Goal: Task Accomplishment & Management: Use online tool/utility

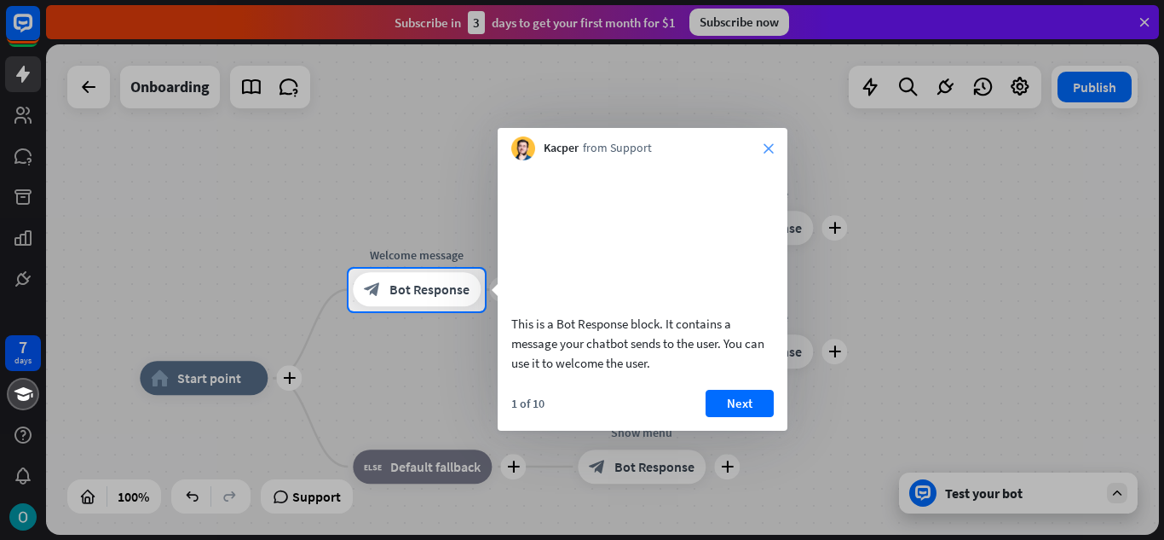
click at [769, 147] on icon "close" at bounding box center [769, 148] width 10 height 10
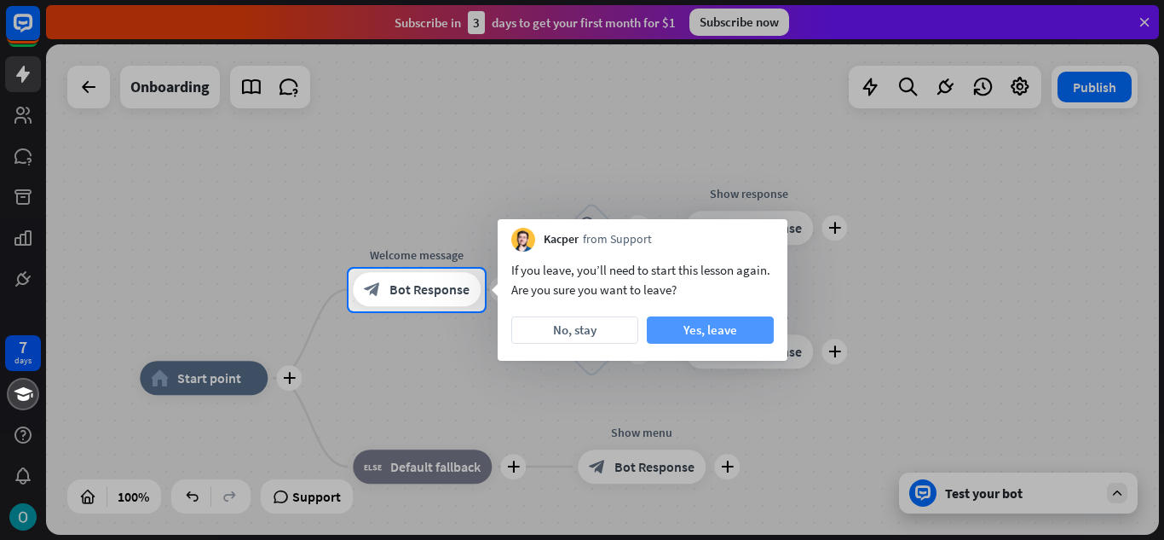
click at [678, 323] on button "Yes, leave" at bounding box center [710, 329] width 127 height 27
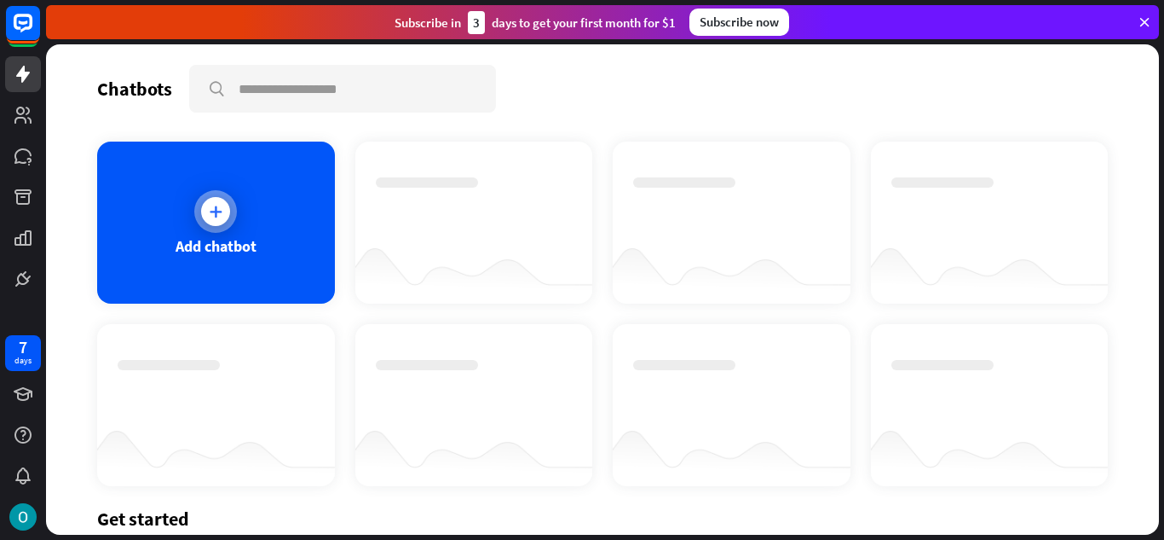
click at [210, 210] on icon at bounding box center [215, 211] width 17 height 17
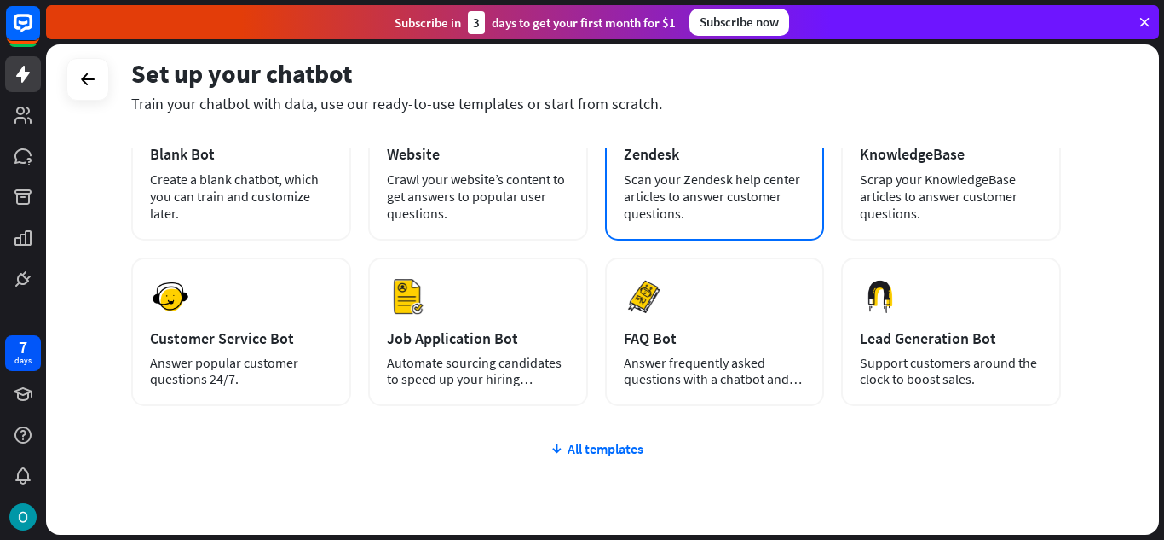
scroll to position [141, 0]
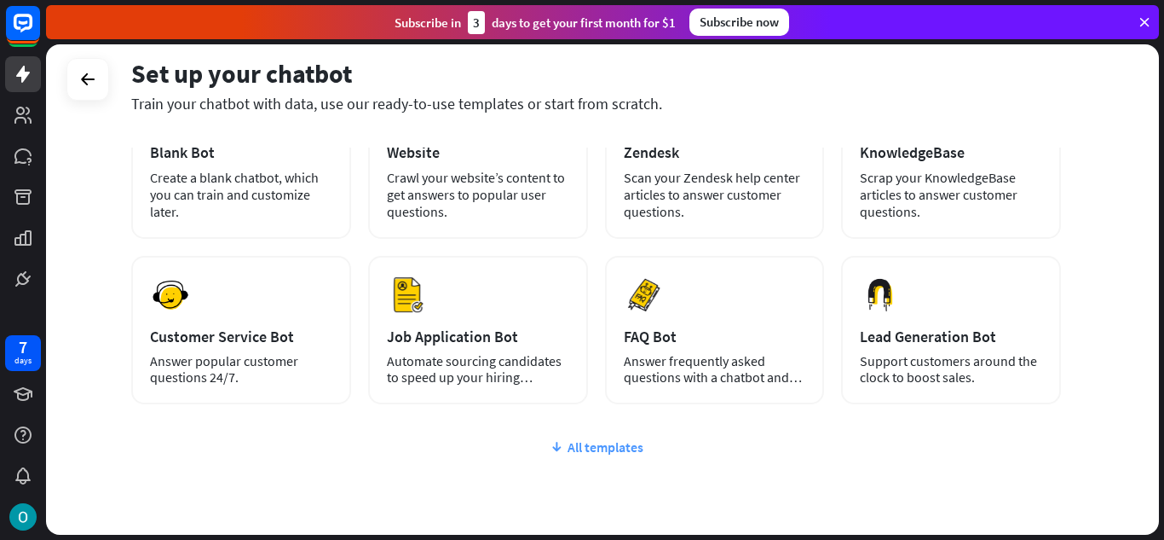
click at [570, 447] on div "All templates" at bounding box center [596, 446] width 930 height 17
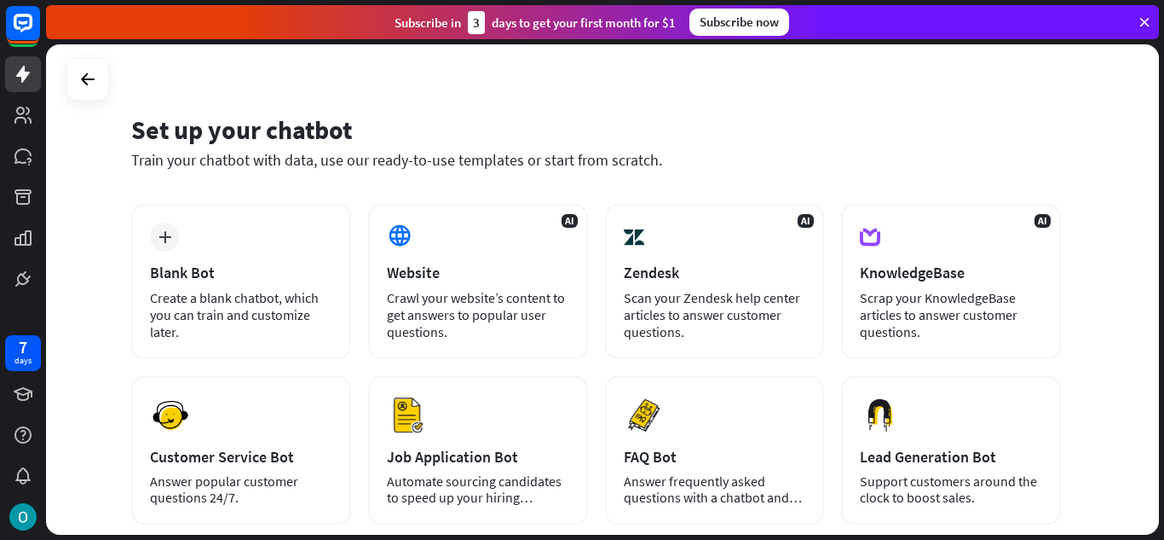
scroll to position [20, 0]
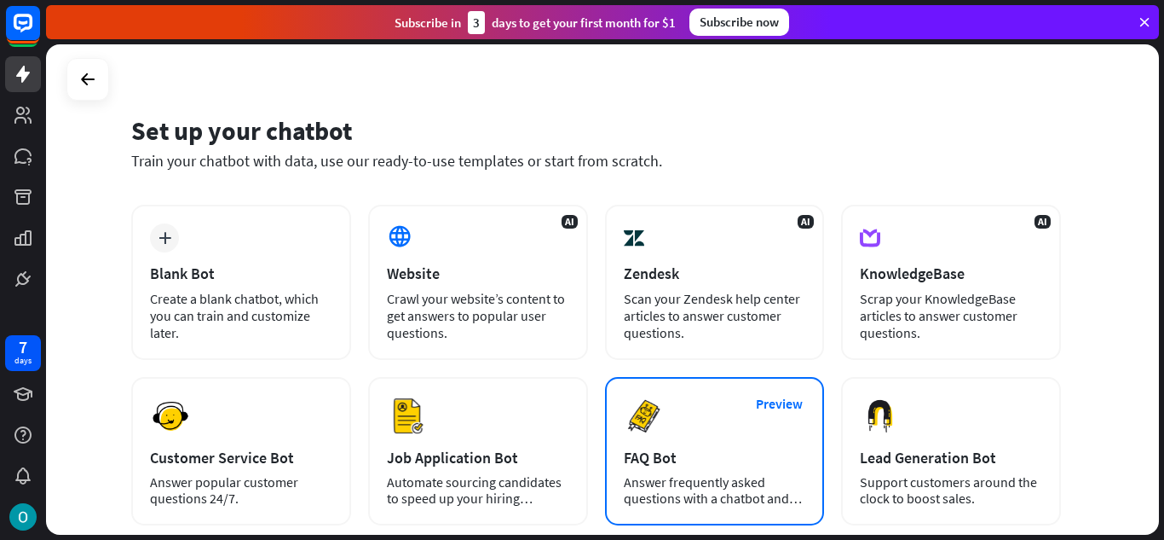
click at [694, 399] on div "Preview FAQ Bot [PERSON_NAME] frequently asked questions with a chatbot and sav…" at bounding box center [715, 451] width 220 height 148
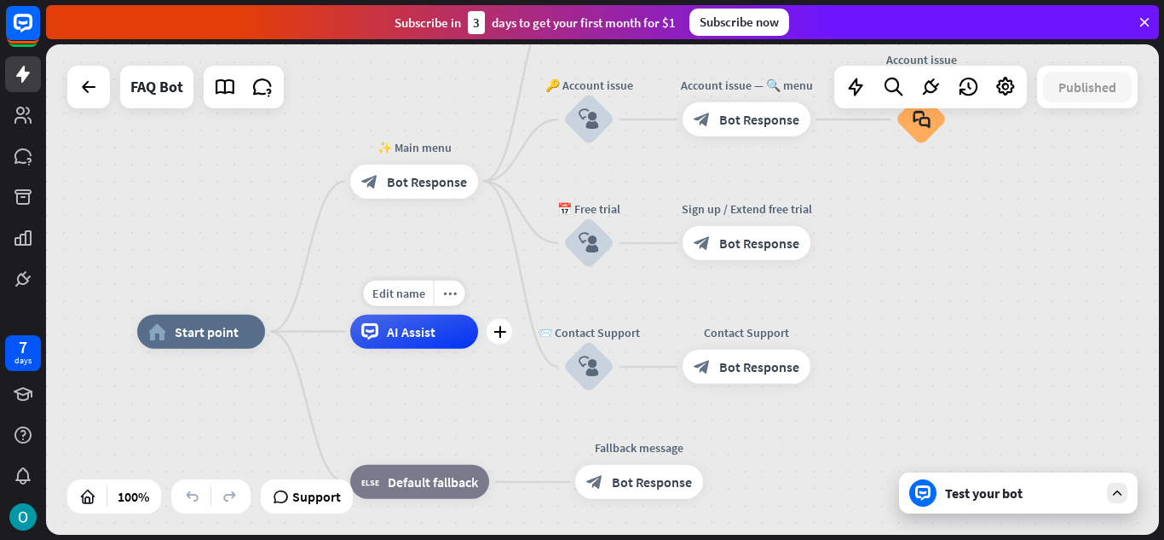
click at [410, 340] on div "AI Assist" at bounding box center [414, 332] width 128 height 34
click at [416, 186] on span "Bot Response" at bounding box center [427, 180] width 80 height 17
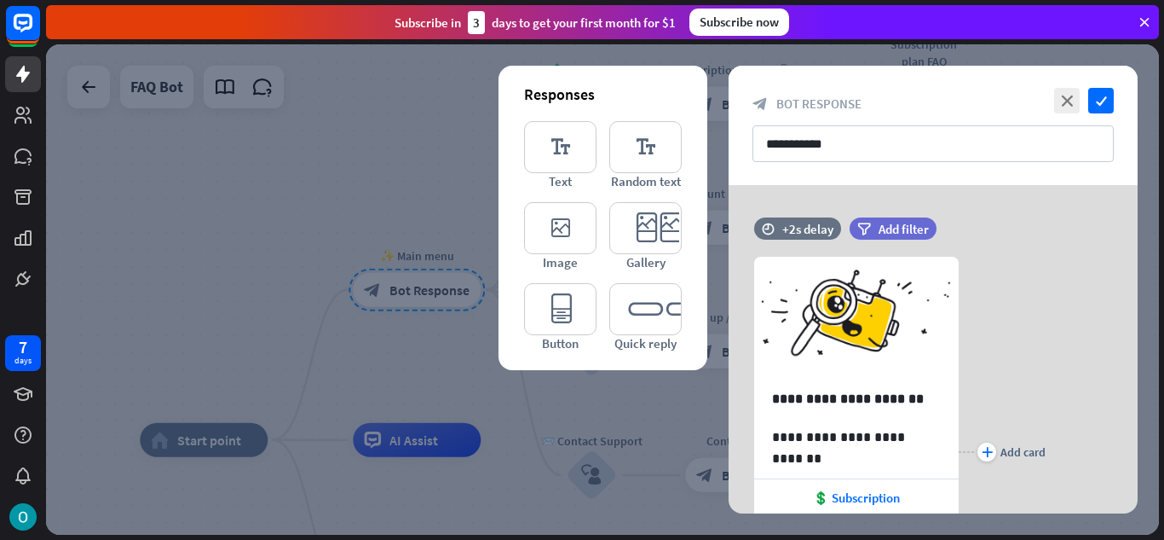
click at [427, 182] on div at bounding box center [602, 289] width 1113 height 490
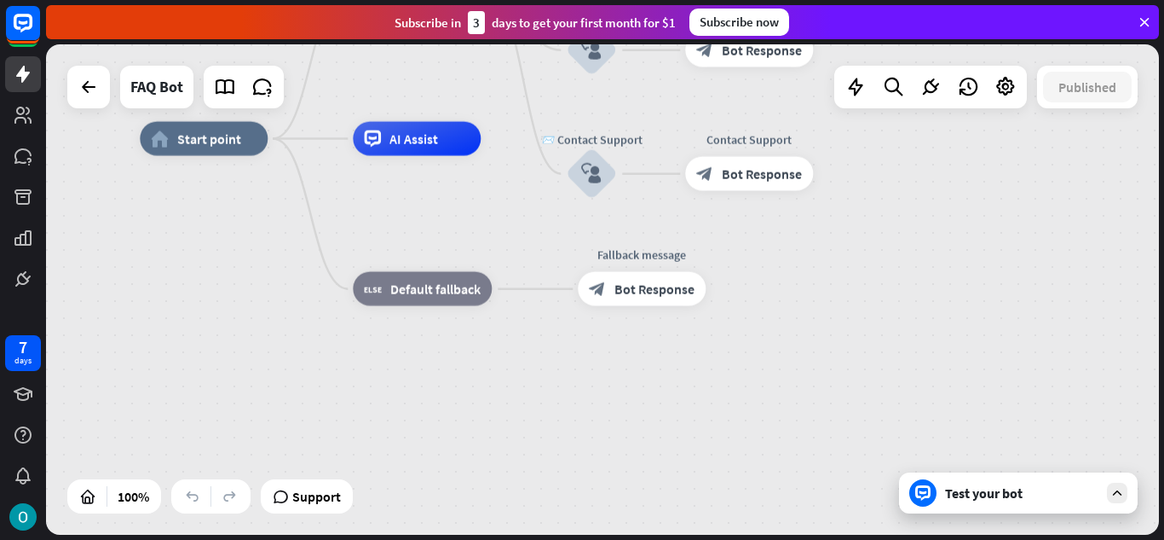
click at [1086, 494] on div "Test your bot" at bounding box center [1021, 492] width 153 height 17
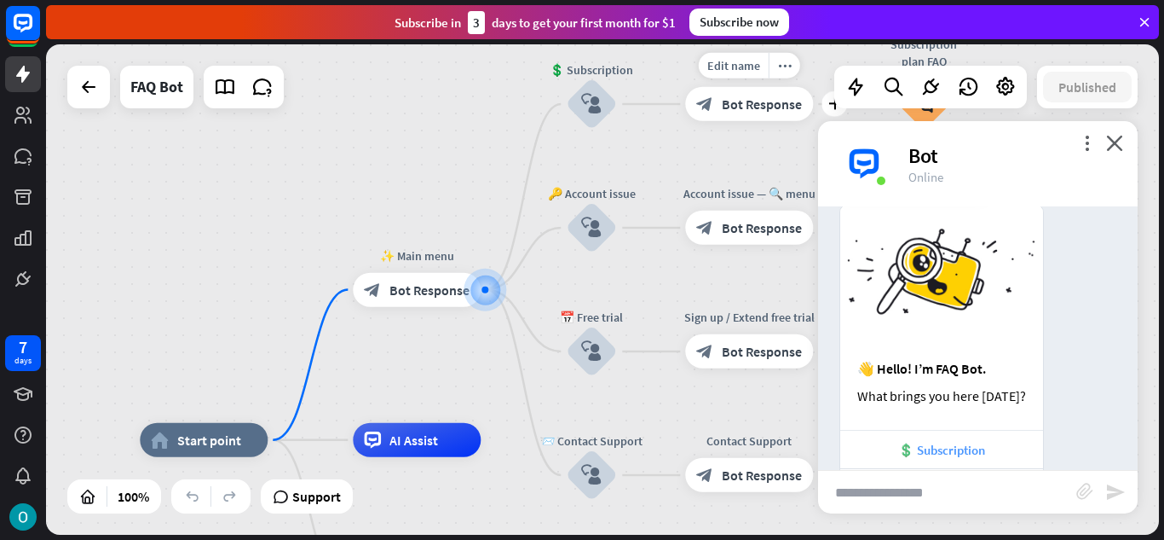
scroll to position [192, 0]
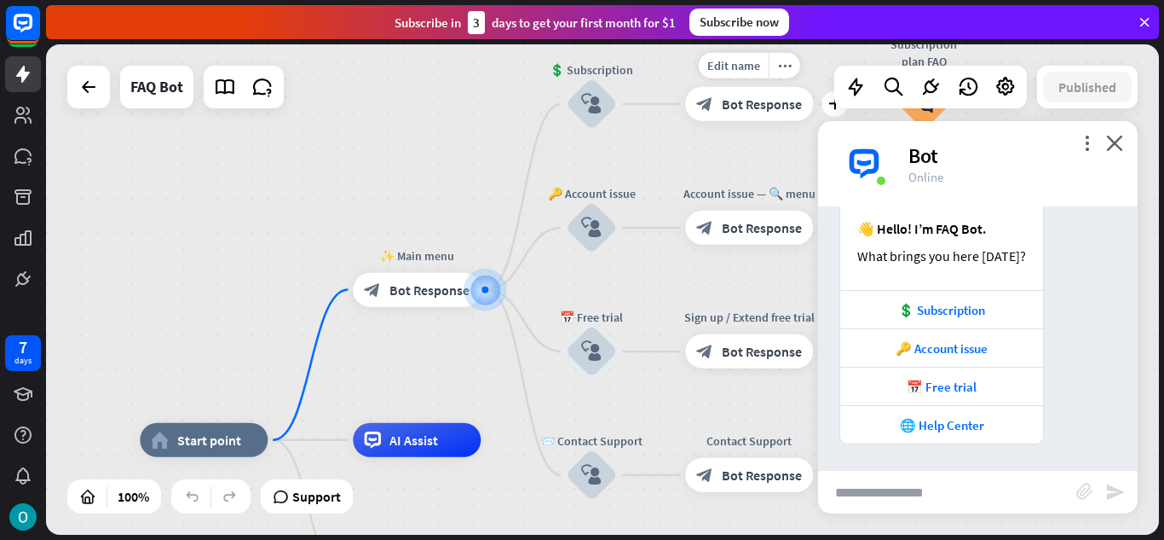
click at [959, 499] on input "text" at bounding box center [947, 491] width 258 height 43
type input "**********"
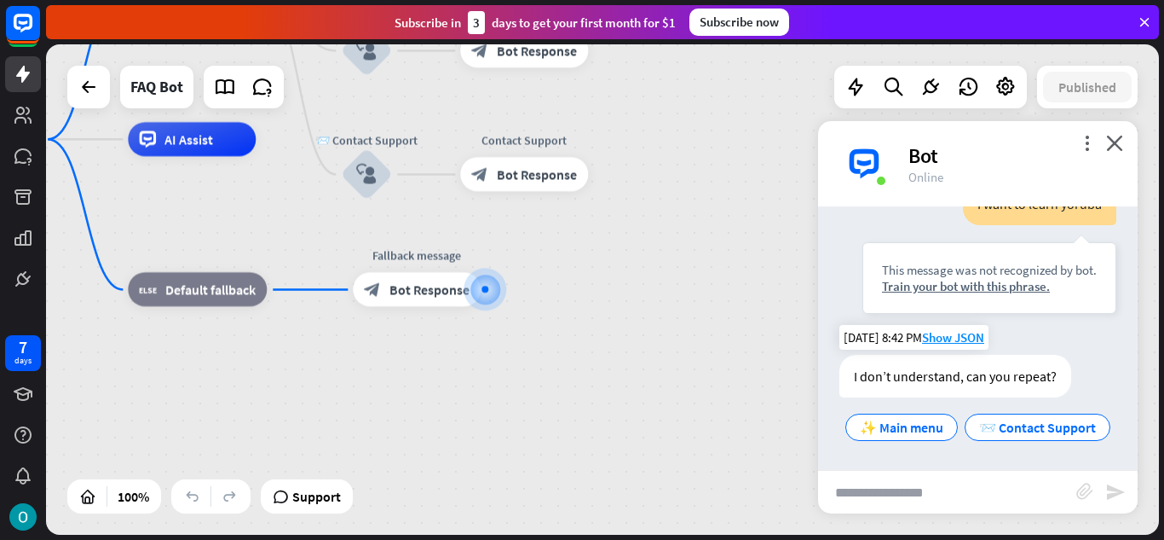
scroll to position [528, 0]
click at [100, 103] on div at bounding box center [88, 87] width 43 height 43
click at [84, 88] on icon at bounding box center [88, 87] width 20 height 20
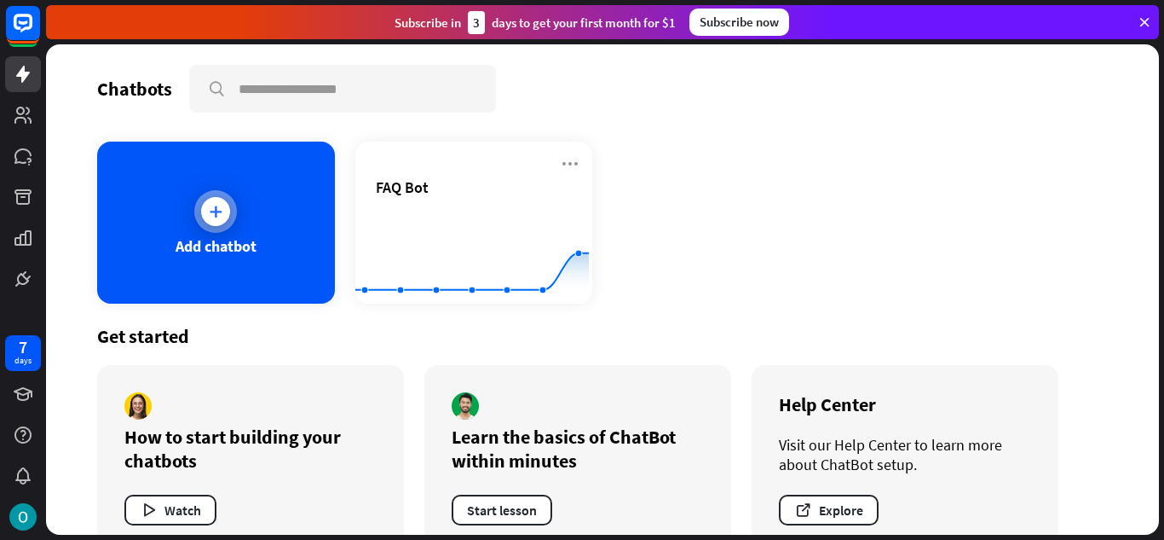
click at [222, 226] on div at bounding box center [215, 211] width 43 height 43
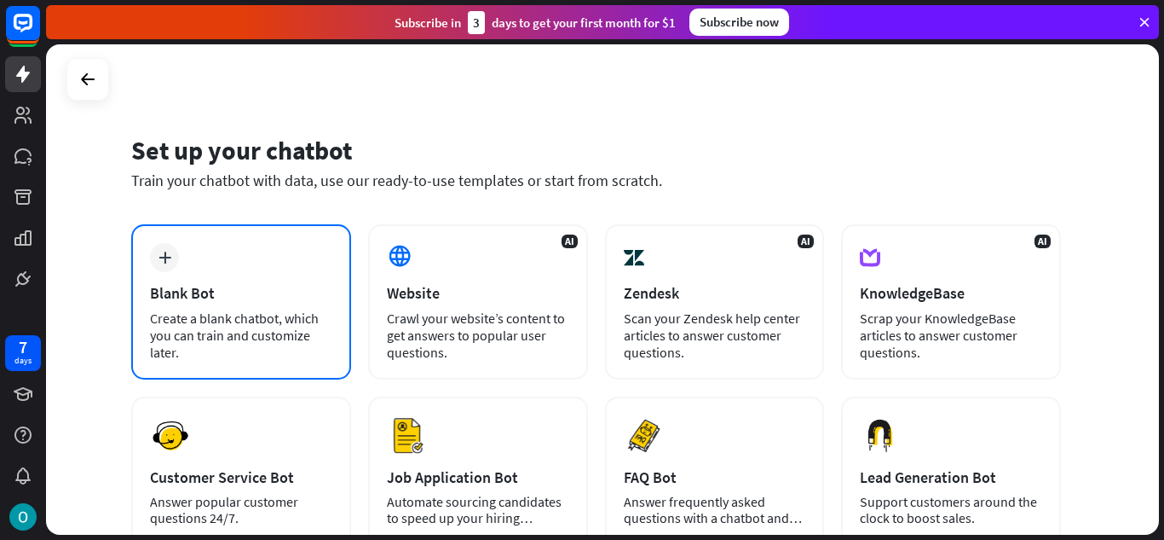
click at [210, 282] on div "plus Blank Bot Create a blank chatbot, which you can train and customize later." at bounding box center [241, 301] width 220 height 155
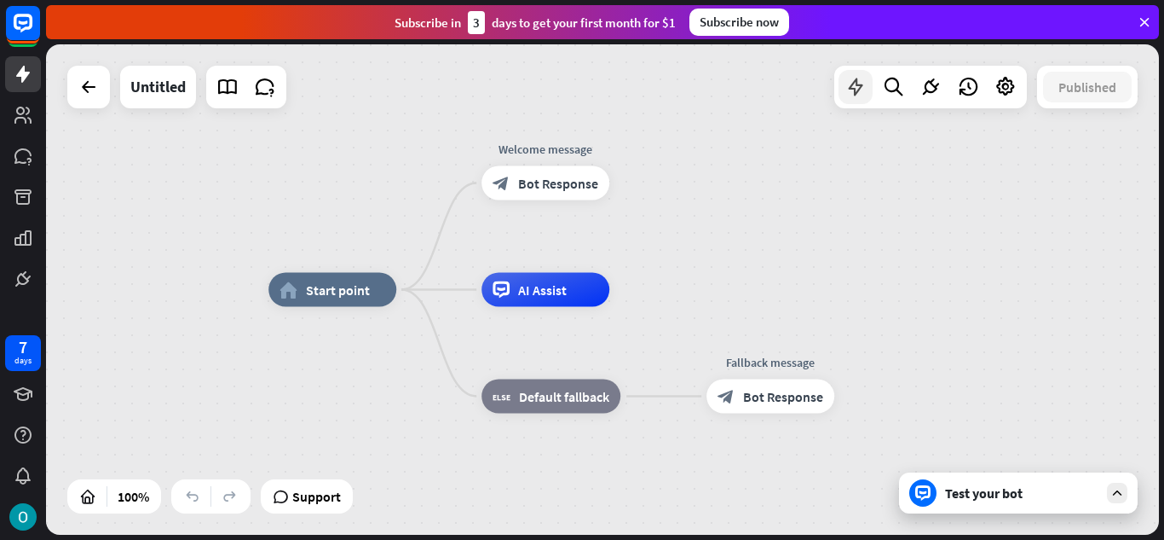
click at [857, 87] on icon at bounding box center [856, 87] width 22 height 22
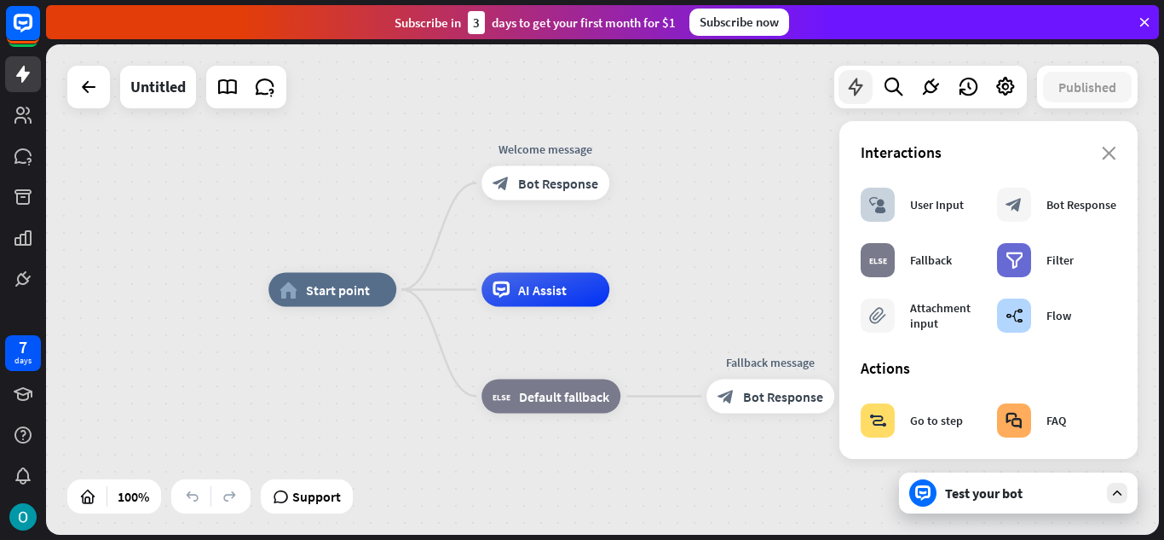
click at [857, 87] on icon at bounding box center [856, 87] width 22 height 22
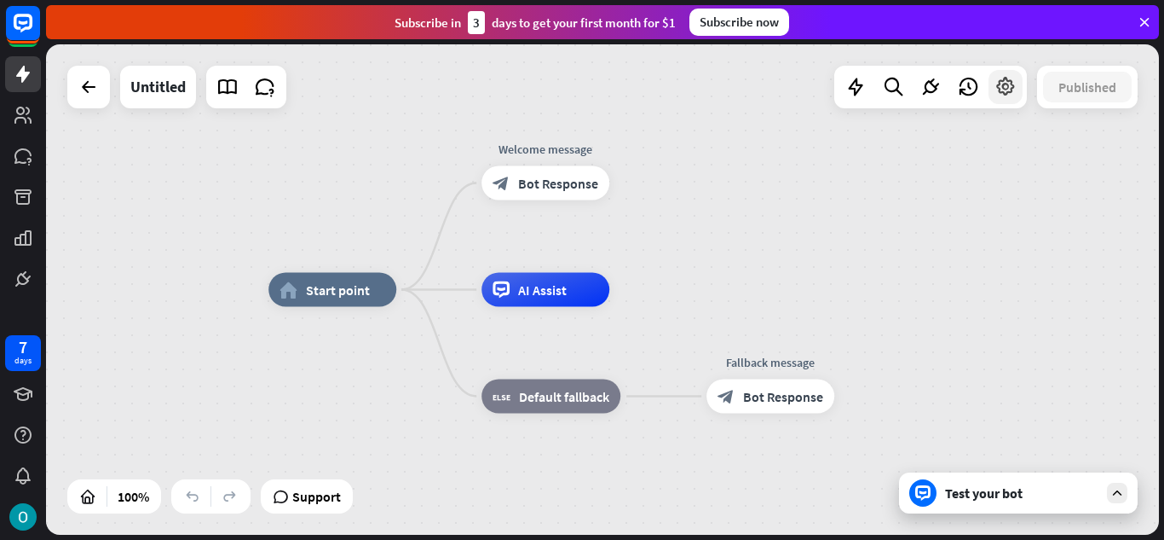
click at [1007, 88] on icon at bounding box center [1006, 87] width 22 height 22
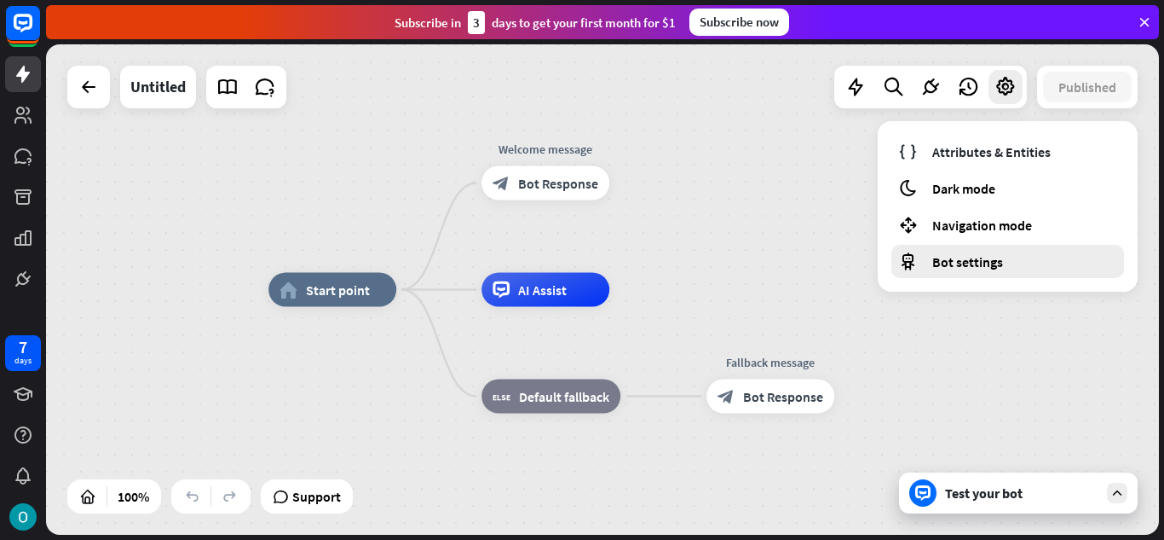
click at [957, 262] on span "Bot settings" at bounding box center [967, 261] width 71 height 17
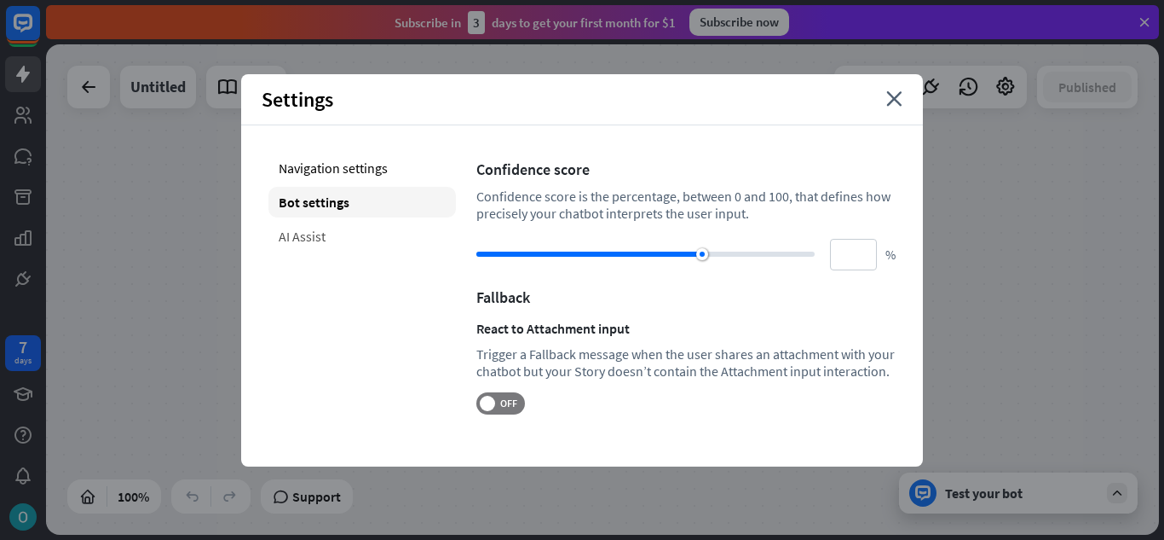
click at [292, 231] on div "AI Assist" at bounding box center [362, 236] width 188 height 31
type input "**"
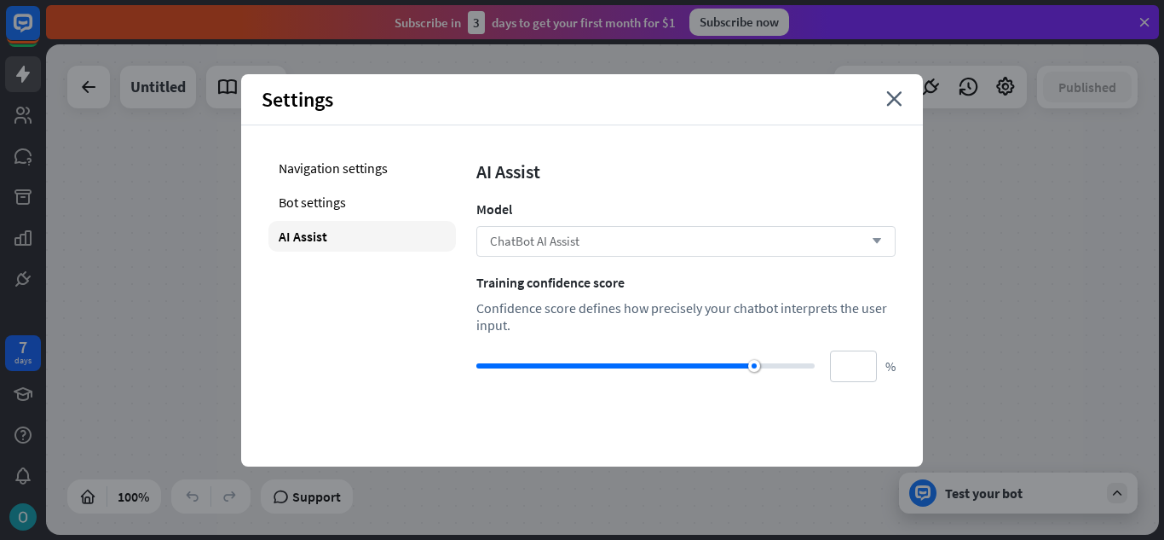
click at [612, 234] on div "ChatBot AI Assist arrow_down" at bounding box center [685, 241] width 419 height 31
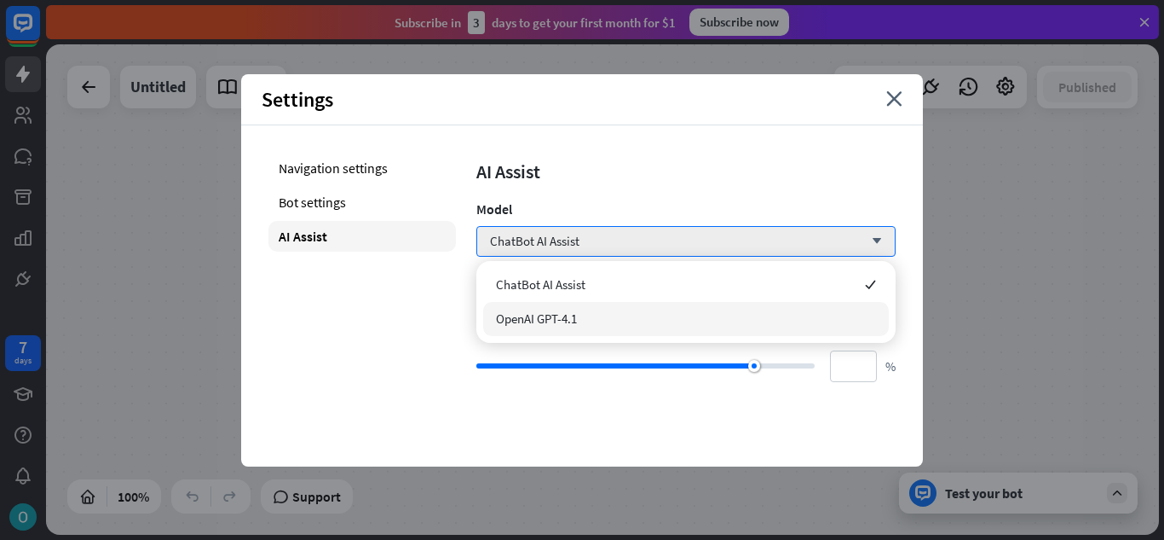
click at [562, 321] on span "OpenAI GPT-4.1" at bounding box center [536, 318] width 81 height 16
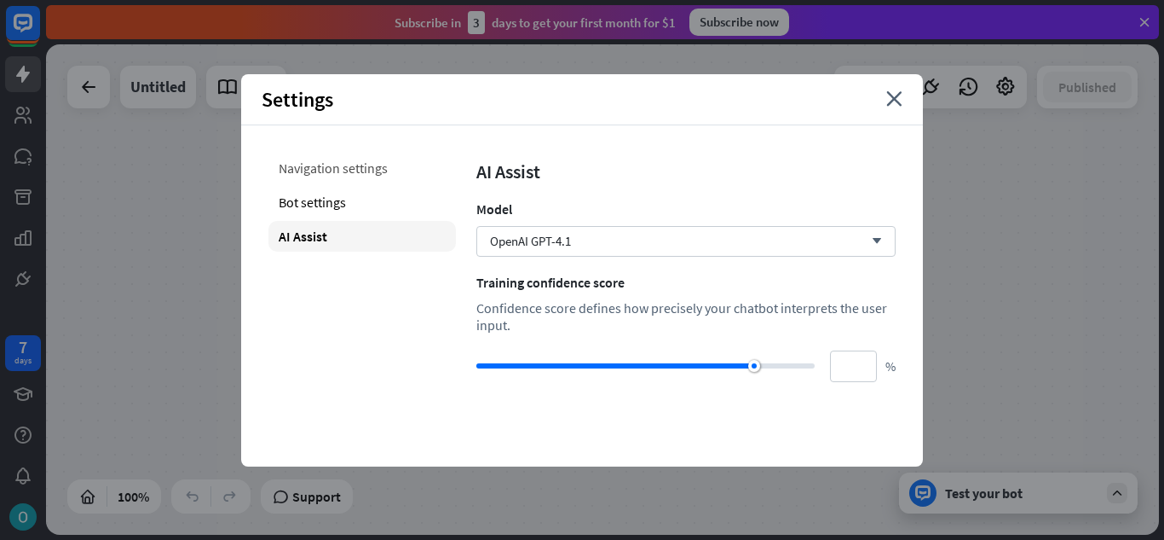
click at [329, 169] on div "Navigation settings" at bounding box center [362, 168] width 188 height 31
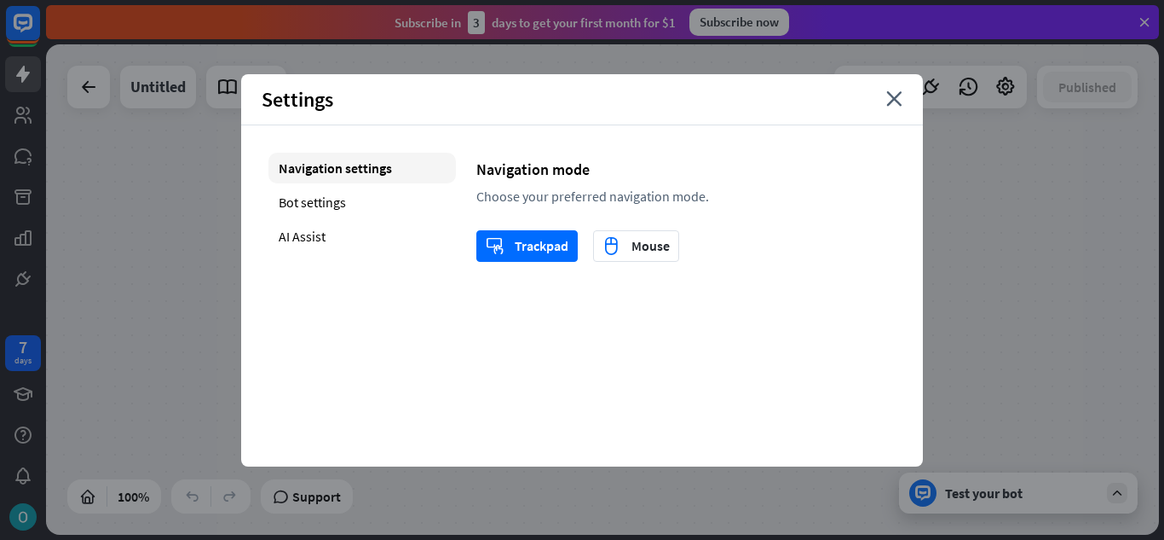
click at [886, 108] on div "Settings close" at bounding box center [582, 99] width 682 height 51
click at [907, 101] on div "Settings close" at bounding box center [582, 99] width 682 height 51
click at [891, 99] on icon "close" at bounding box center [894, 98] width 16 height 15
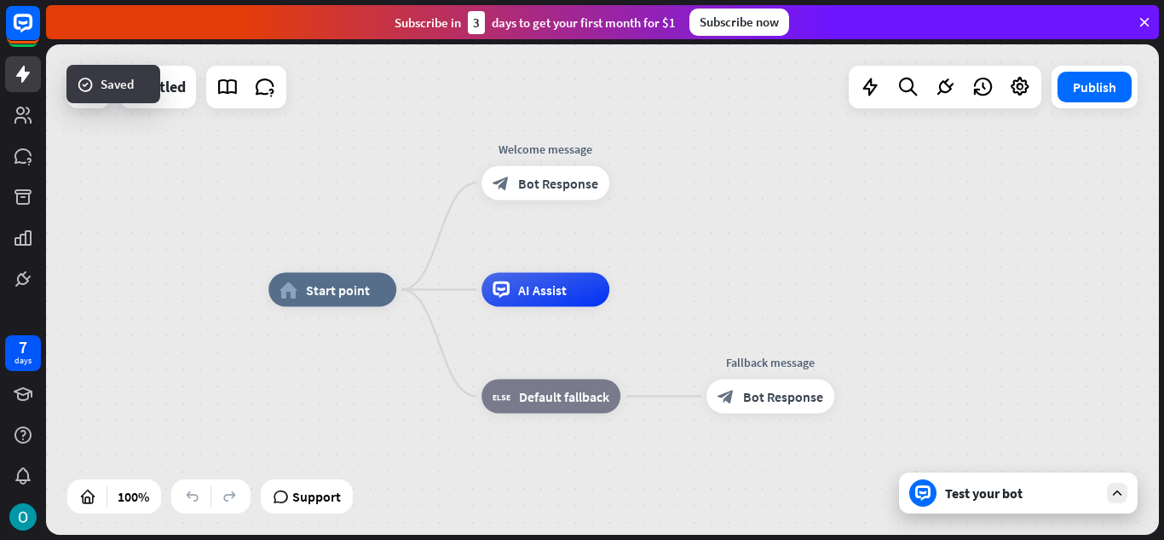
click at [1019, 502] on div "Test your bot" at bounding box center [1018, 492] width 239 height 41
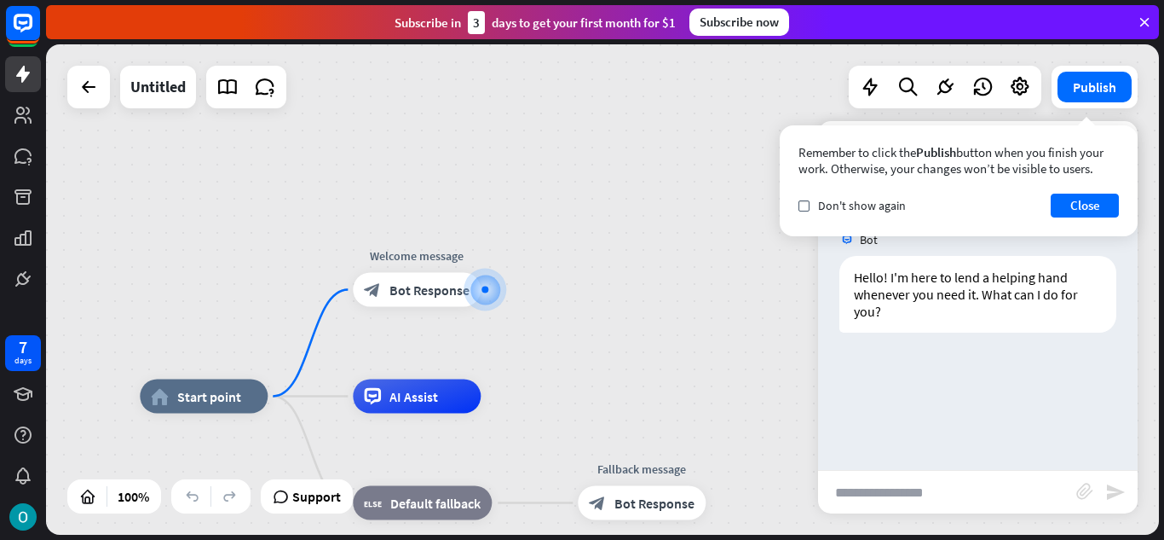
click at [901, 493] on input "text" at bounding box center [947, 491] width 258 height 43
type input "**********"
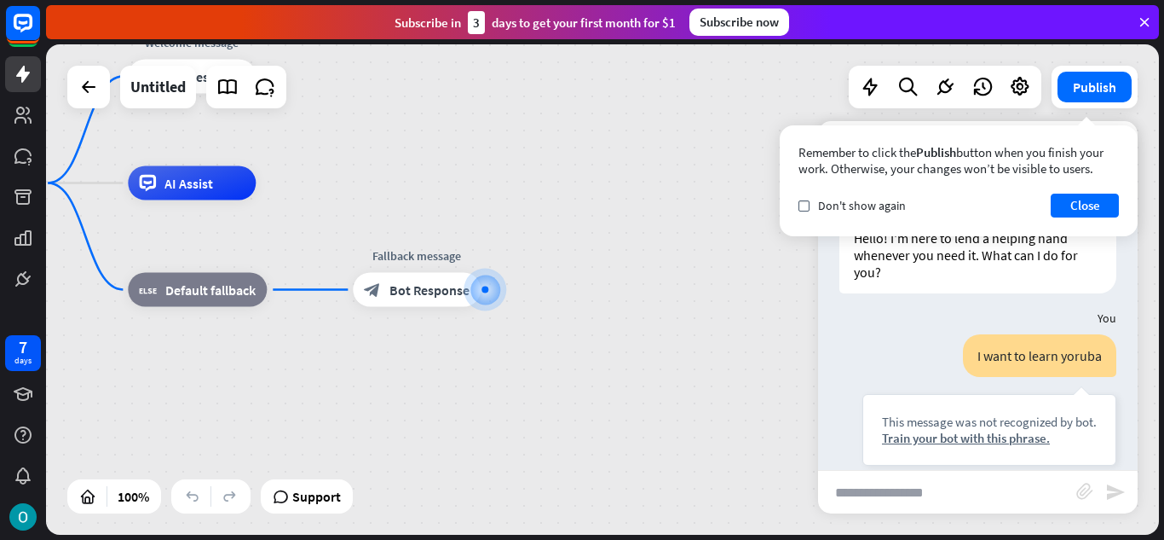
scroll to position [40, 0]
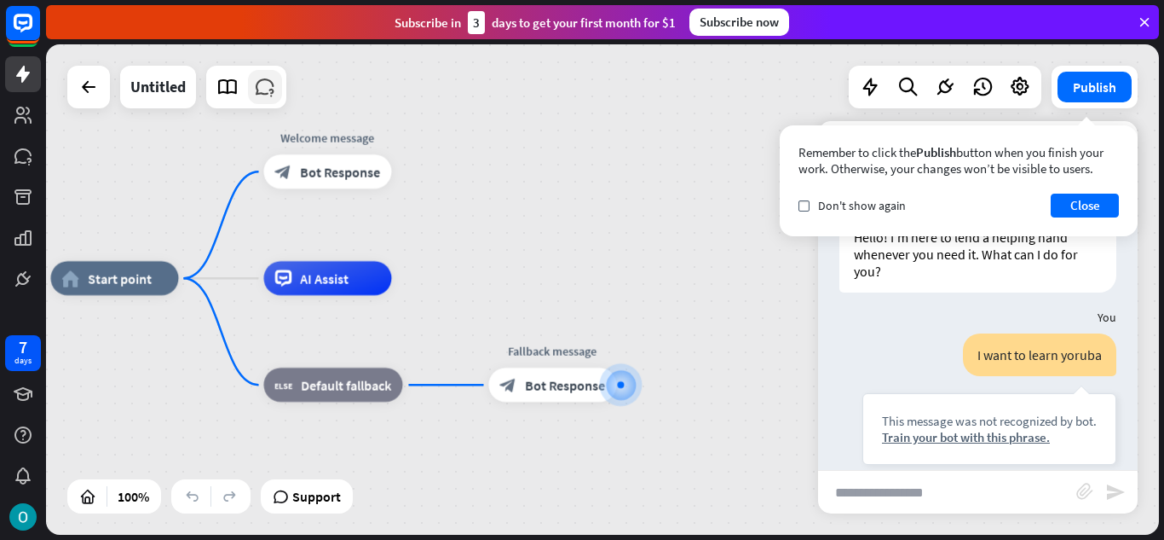
click at [269, 95] on icon at bounding box center [265, 87] width 22 height 22
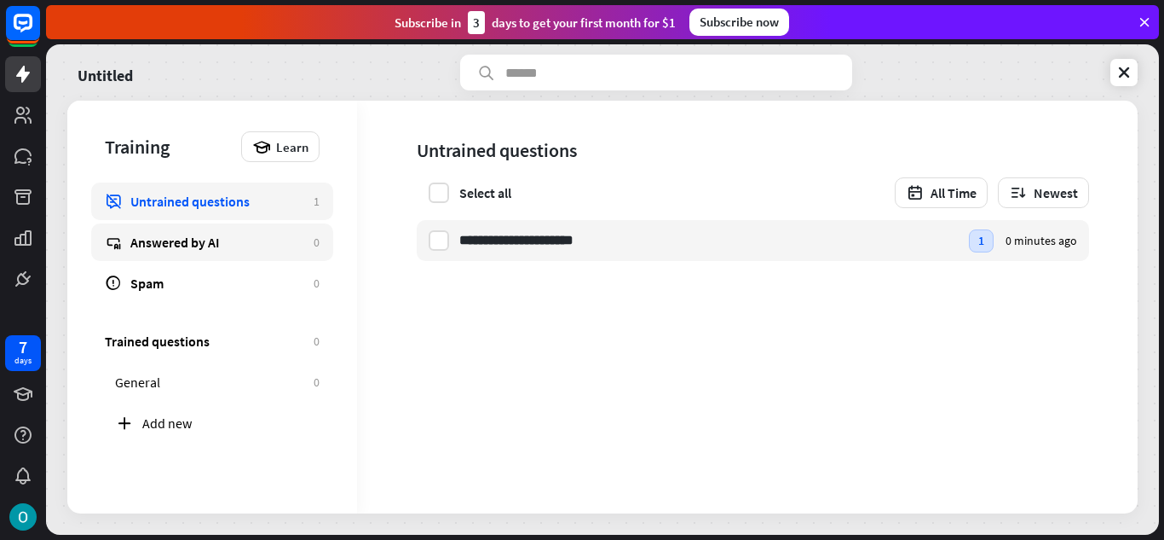
click at [211, 245] on div "Answered by AI" at bounding box center [217, 242] width 175 height 17
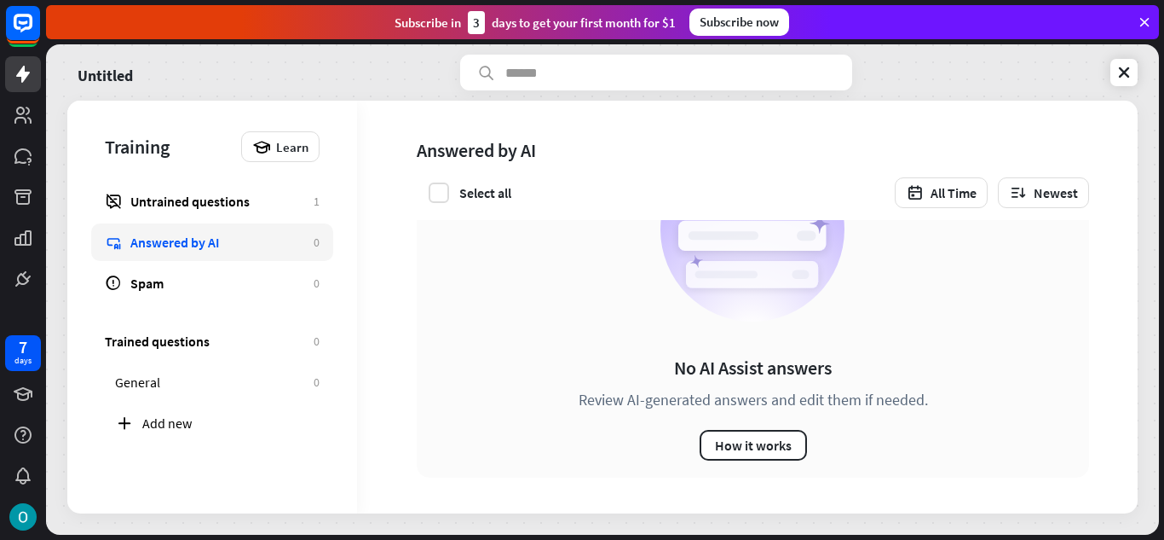
scroll to position [98, 0]
click at [772, 449] on button "How it works" at bounding box center [753, 446] width 107 height 31
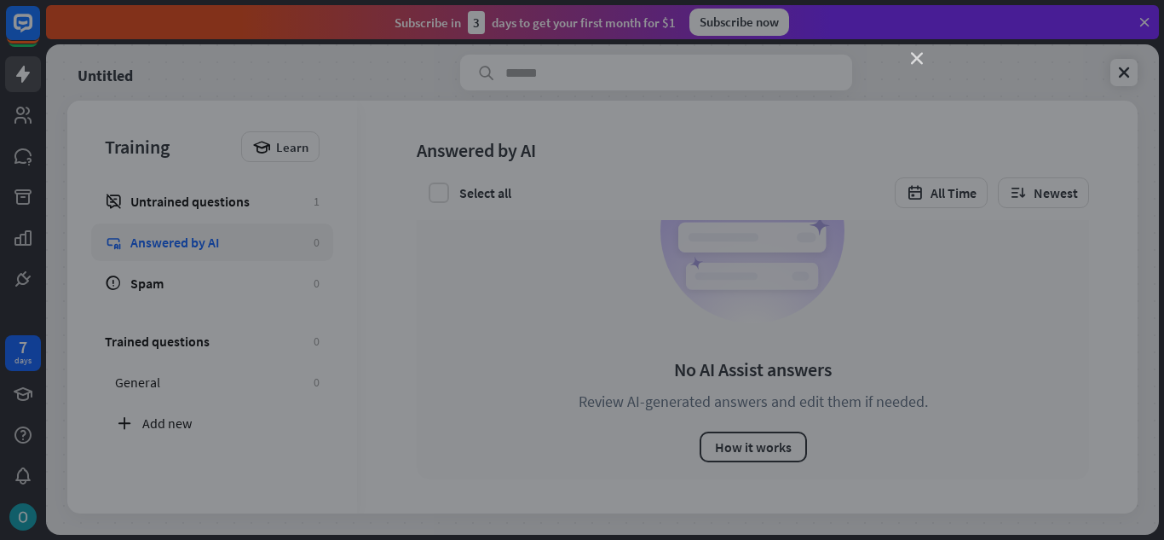
click at [921, 59] on icon "close" at bounding box center [917, 59] width 12 height 12
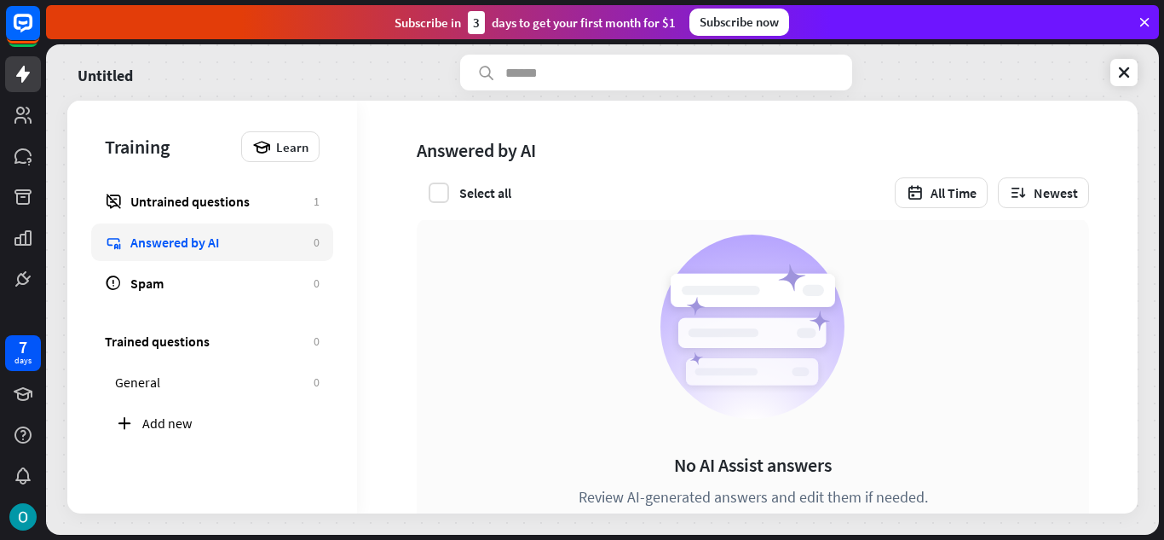
scroll to position [0, 0]
click at [274, 149] on div "Learn" at bounding box center [280, 146] width 78 height 31
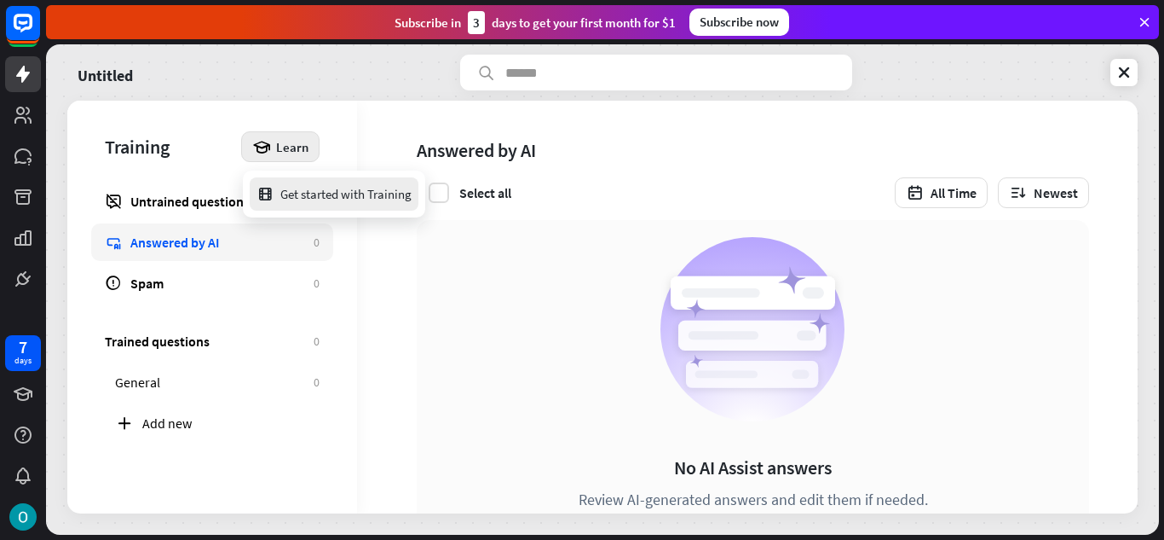
click at [306, 200] on div "Get started with Training" at bounding box center [334, 193] width 155 height 33
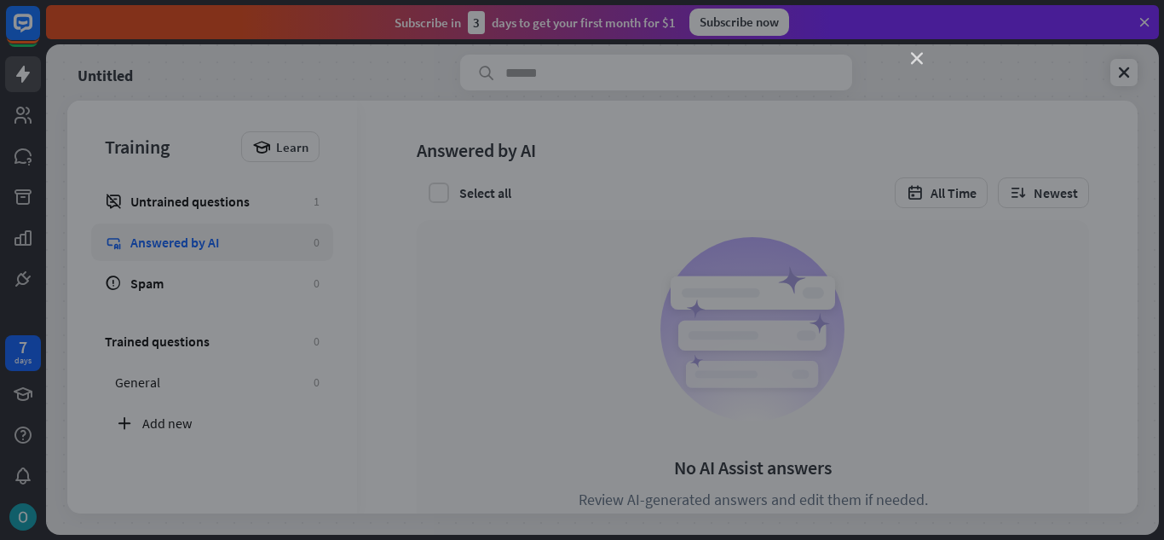
click at [921, 57] on icon "close" at bounding box center [917, 59] width 12 height 12
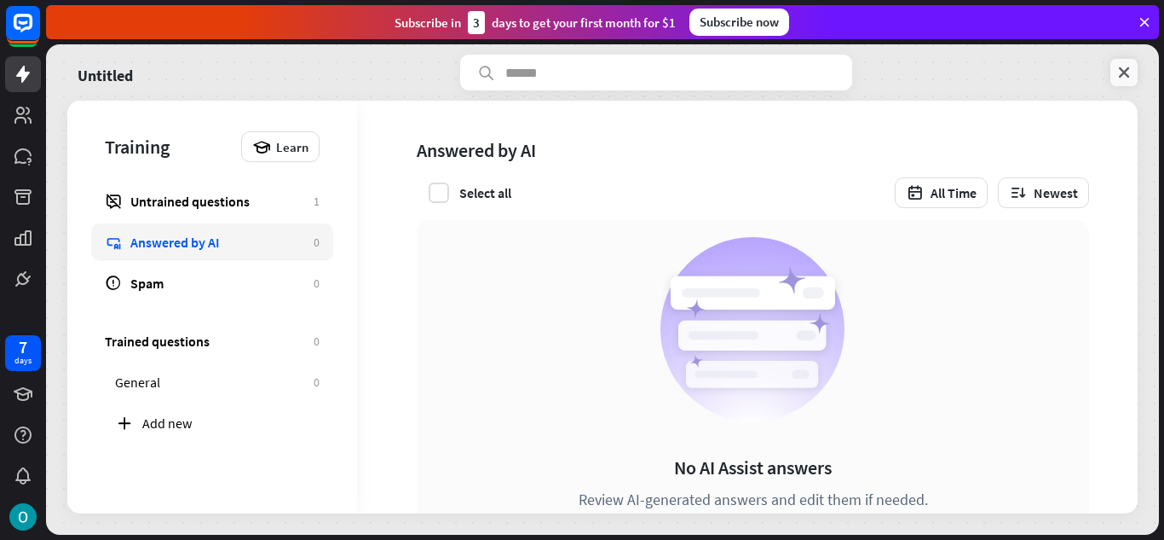
click at [1128, 78] on icon at bounding box center [1124, 72] width 17 height 17
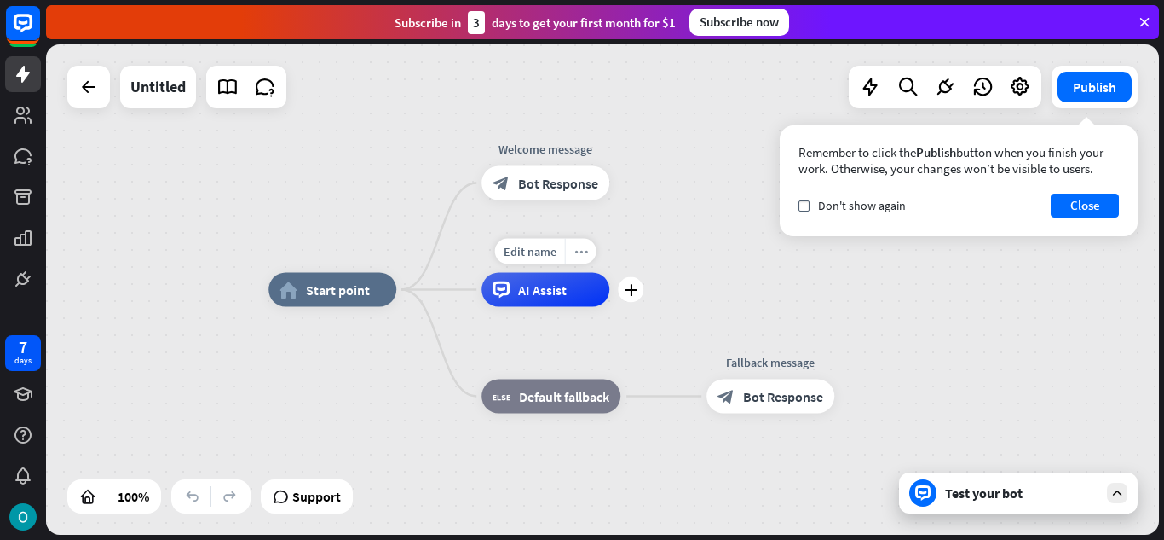
click at [578, 259] on div "more_horiz" at bounding box center [581, 252] width 32 height 26
click at [635, 286] on div "chat Start testing from here" at bounding box center [663, 276] width 170 height 34
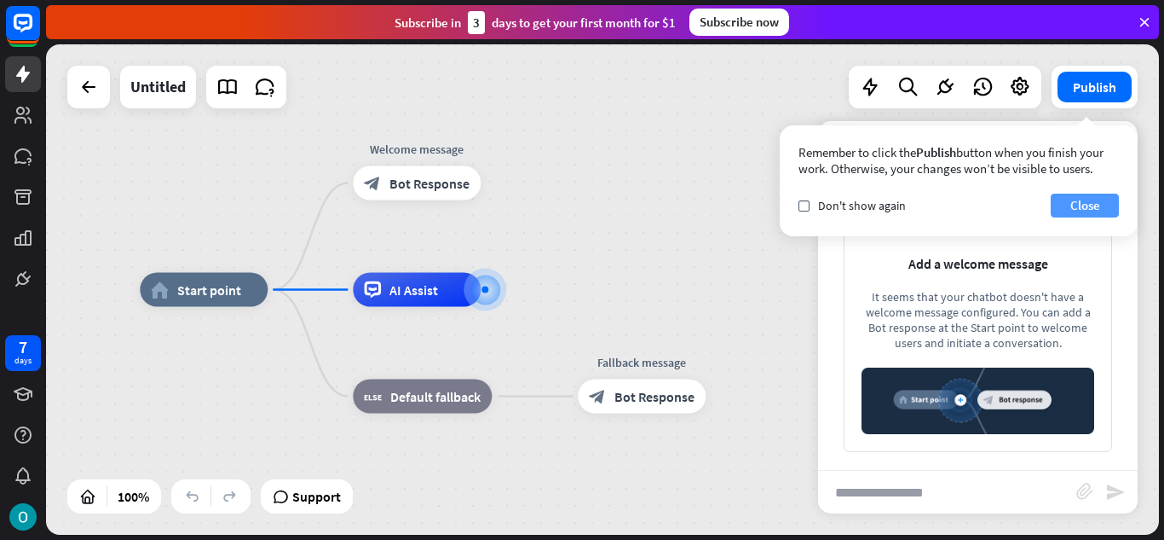
click at [1075, 206] on button "Close" at bounding box center [1085, 205] width 68 height 24
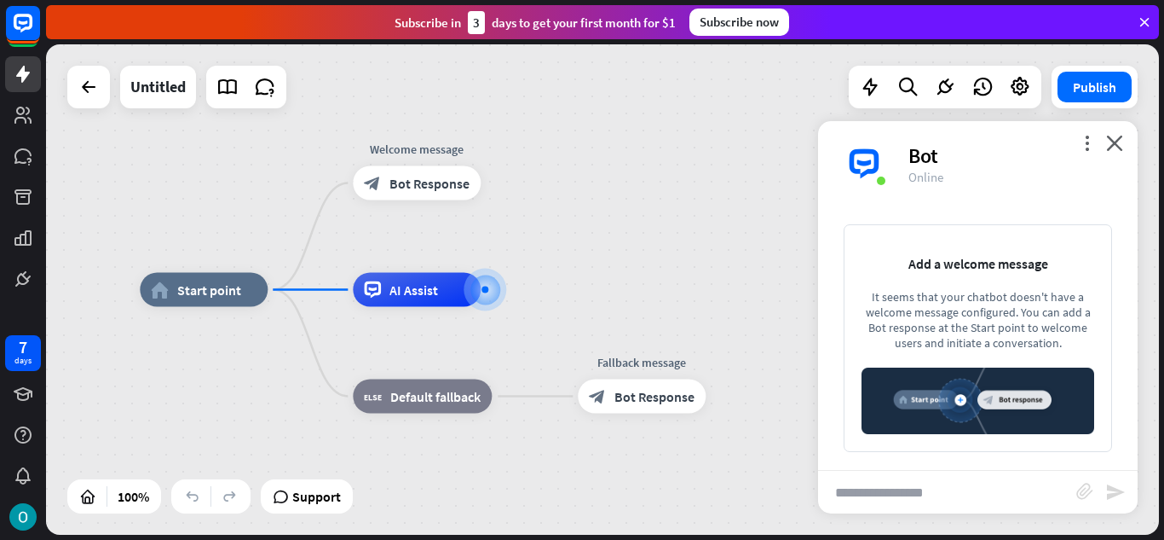
click at [923, 488] on input "text" at bounding box center [947, 491] width 258 height 43
type input "**********"
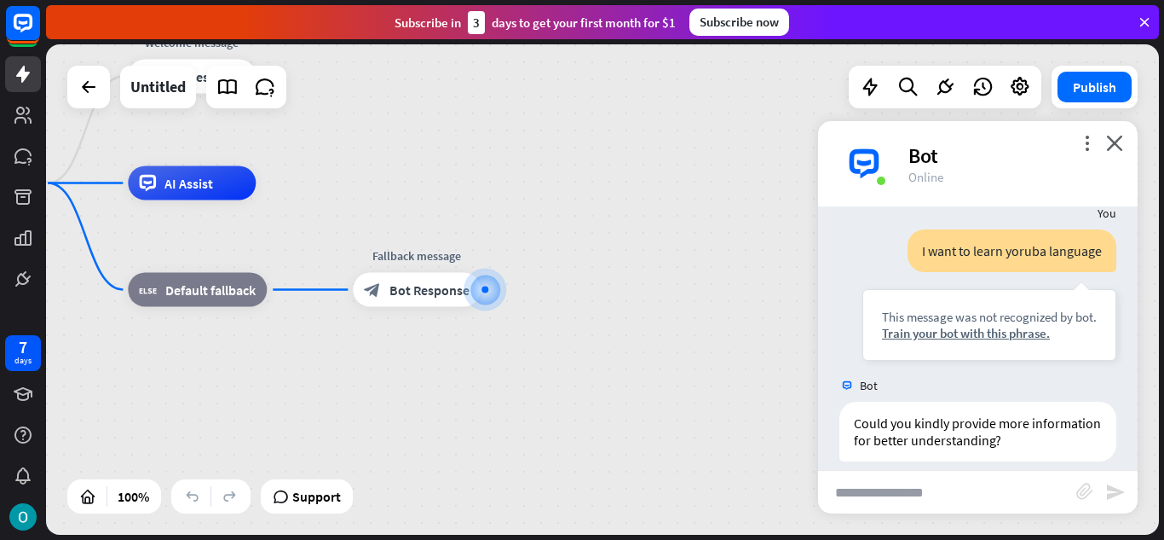
scroll to position [43, 0]
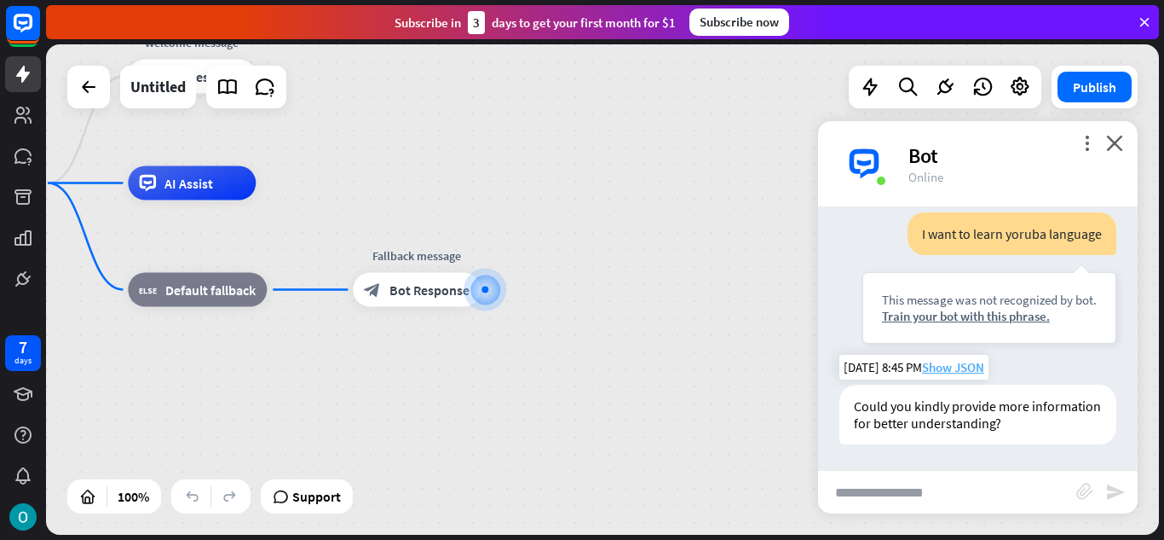
click at [961, 370] on span "Show JSON" at bounding box center [953, 367] width 62 height 16
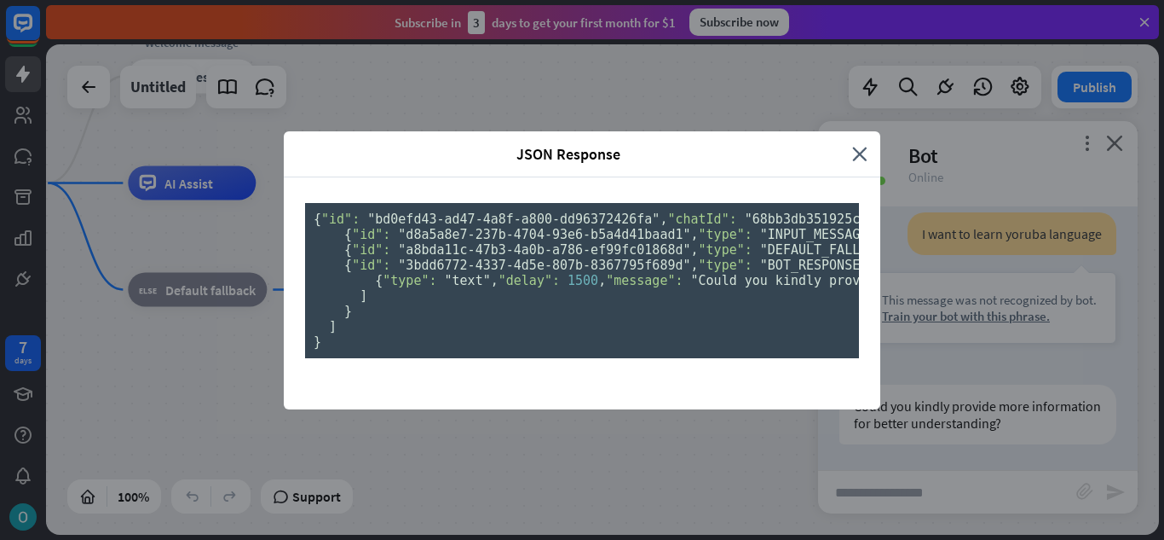
scroll to position [0, 0]
click at [852, 144] on icon "close" at bounding box center [859, 154] width 15 height 20
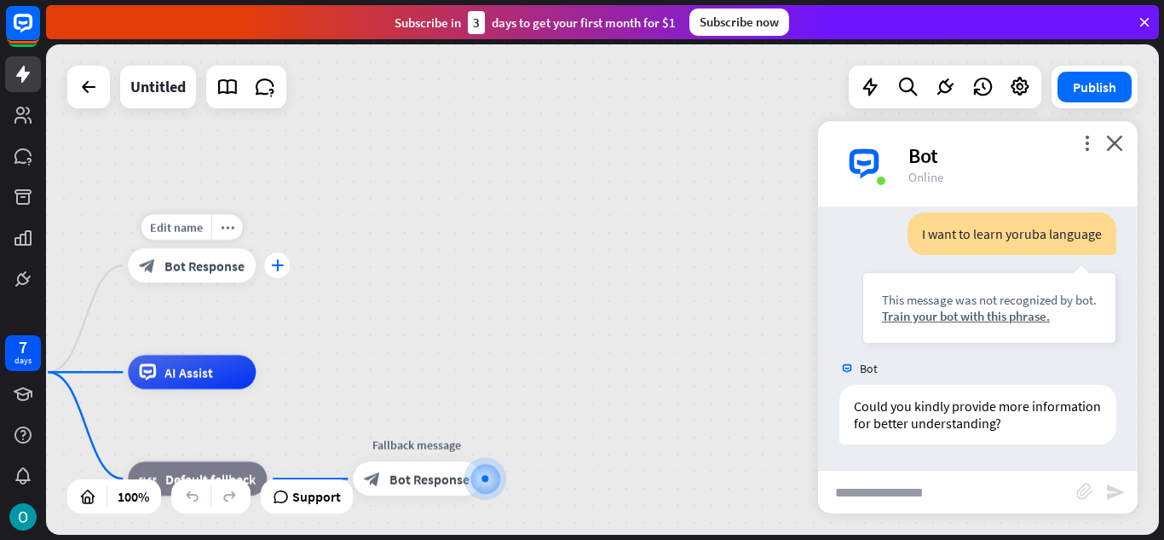
drag, startPoint x: 192, startPoint y: 379, endPoint x: 283, endPoint y: 268, distance: 143.5
click at [277, 266] on icon "plus" at bounding box center [277, 265] width 13 height 12
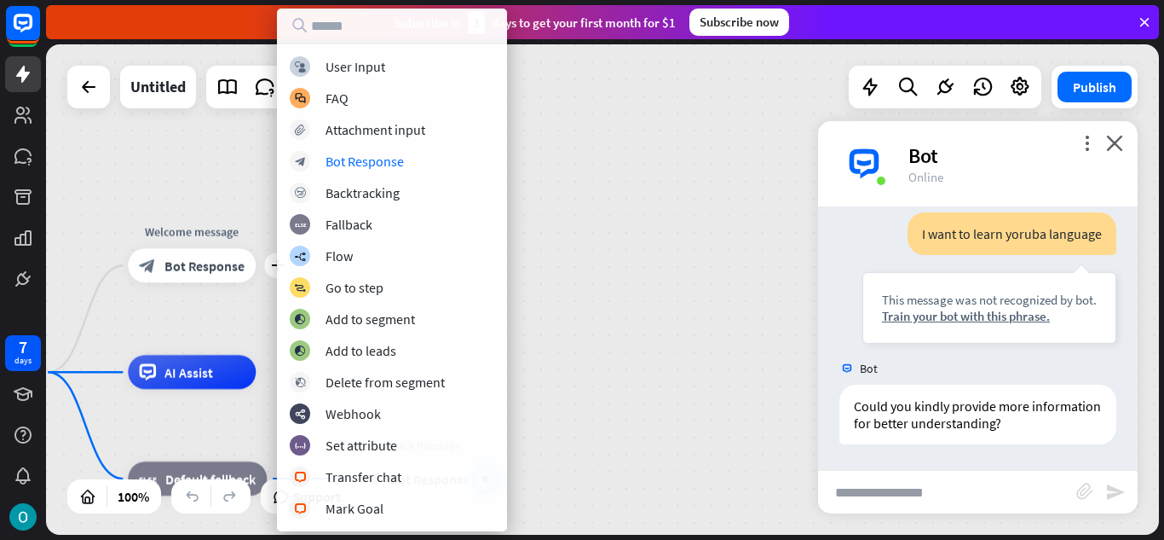
click at [592, 287] on div "home_2 Start point plus Welcome message block_bot_response Bot Response AI Assi…" at bounding box center [602, 289] width 1113 height 490
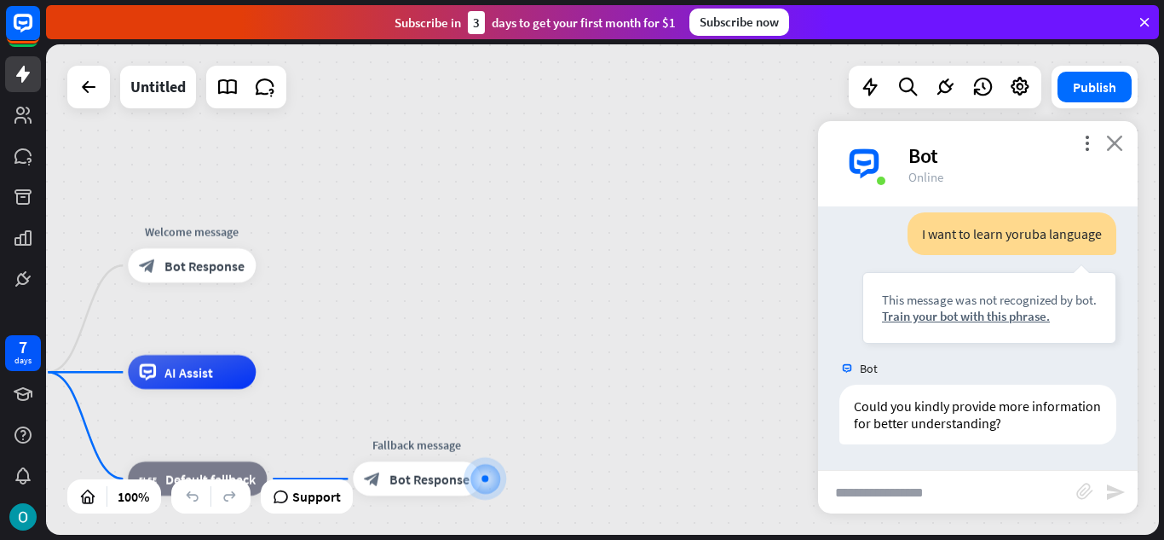
click at [1111, 136] on icon "close" at bounding box center [1114, 143] width 17 height 16
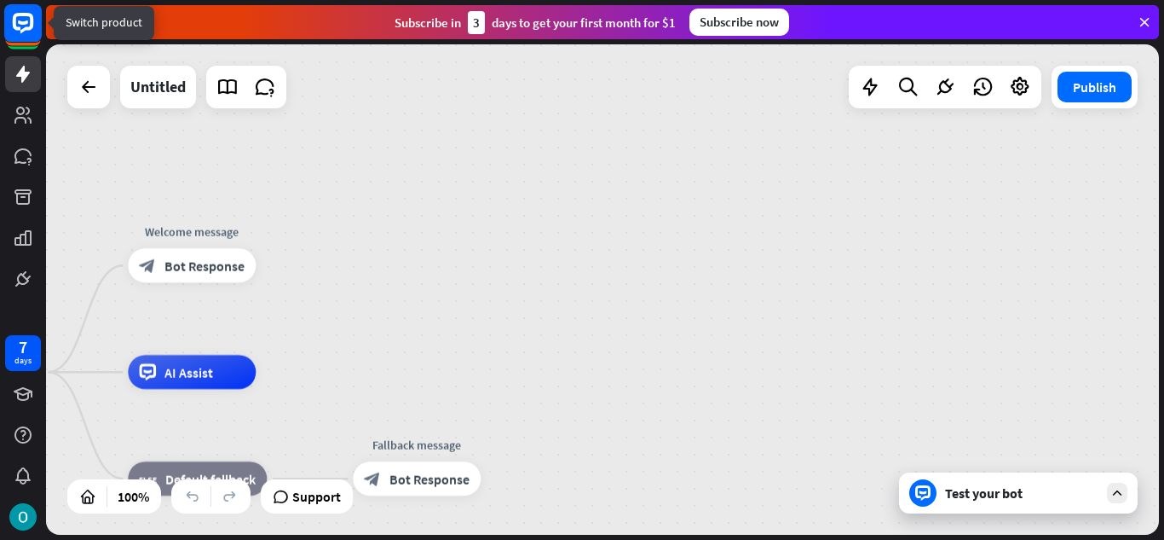
click at [36, 43] on rect at bounding box center [23, 28] width 36 height 36
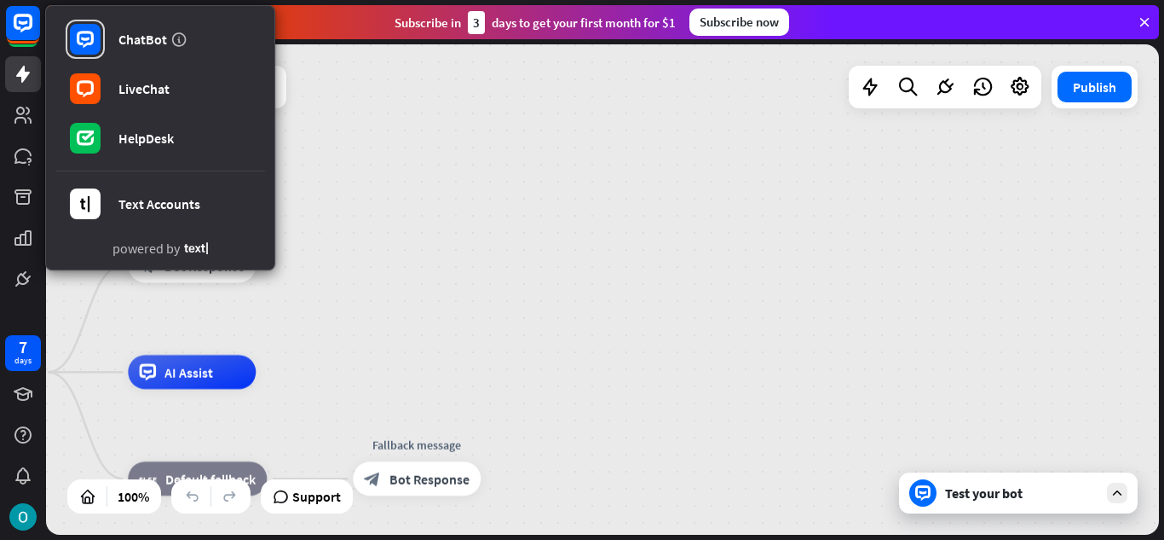
click at [401, 305] on div "home_2 Start point Welcome message block_bot_response Bot Response AI Assist bl…" at bounding box center [602, 289] width 1113 height 490
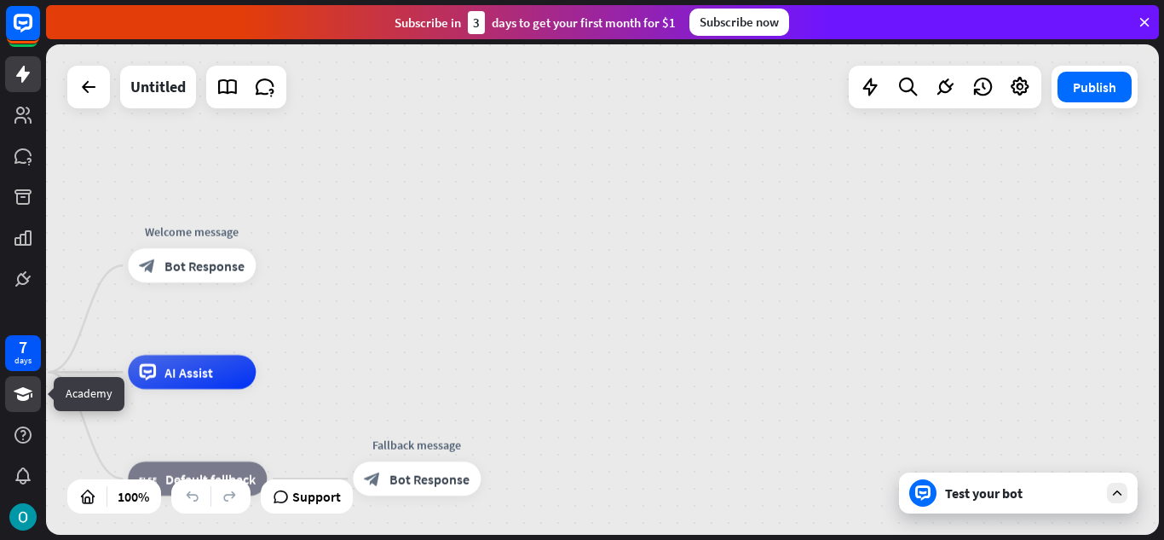
click at [28, 398] on icon at bounding box center [23, 394] width 19 height 14
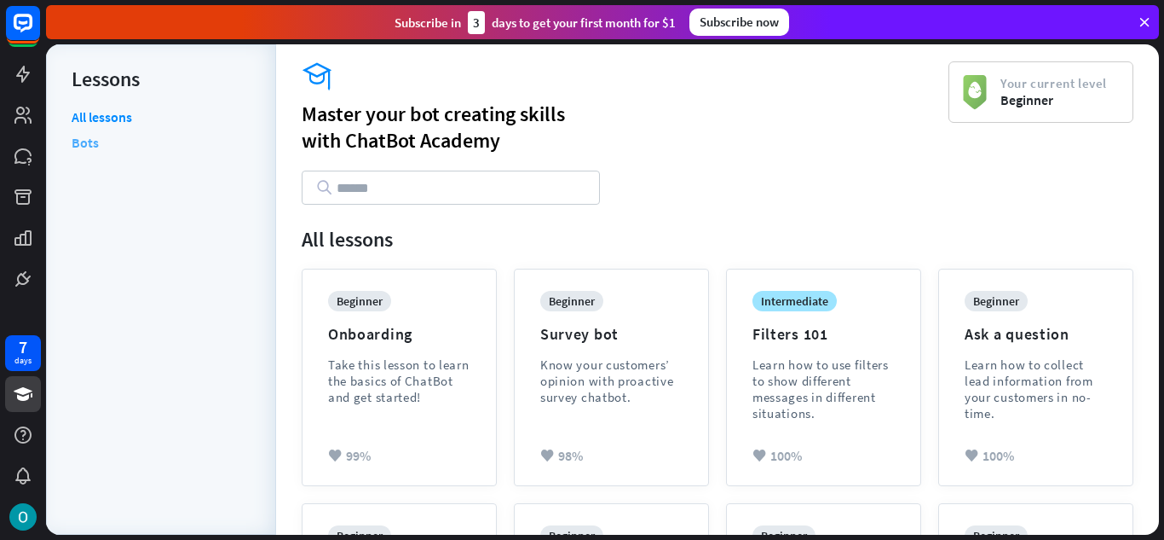
click at [89, 144] on link "Bots" at bounding box center [85, 143] width 27 height 26
click at [101, 118] on link "All lessons" at bounding box center [102, 118] width 61 height 21
click at [91, 139] on link "Bots" at bounding box center [85, 143] width 27 height 26
click at [20, 72] on icon at bounding box center [23, 74] width 14 height 17
